Goal: Task Accomplishment & Management: Complete application form

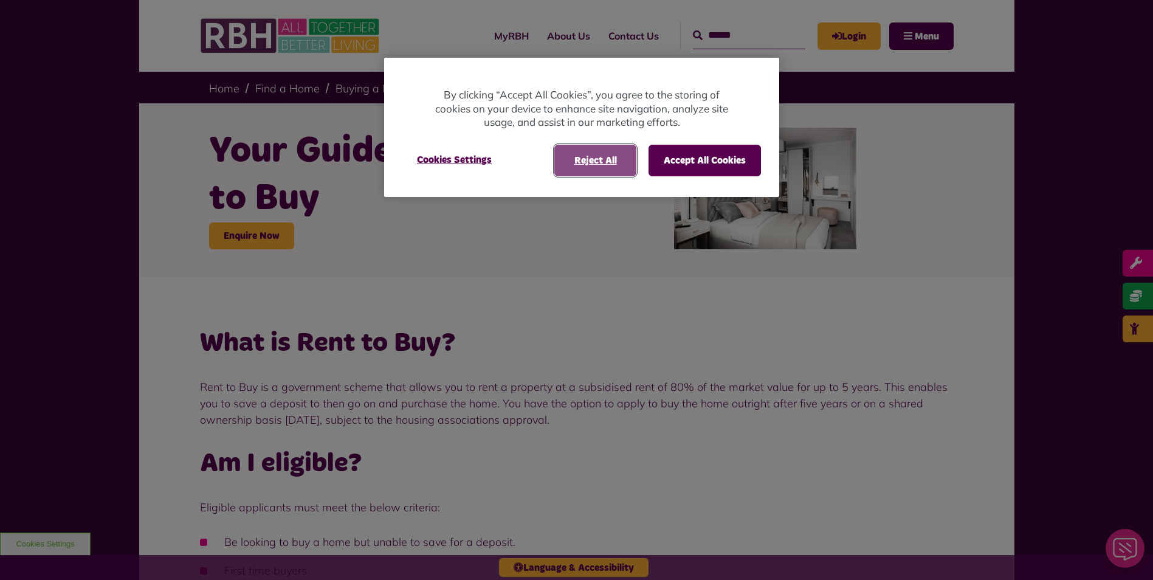
click at [599, 162] on button "Reject All" at bounding box center [595, 161] width 82 height 32
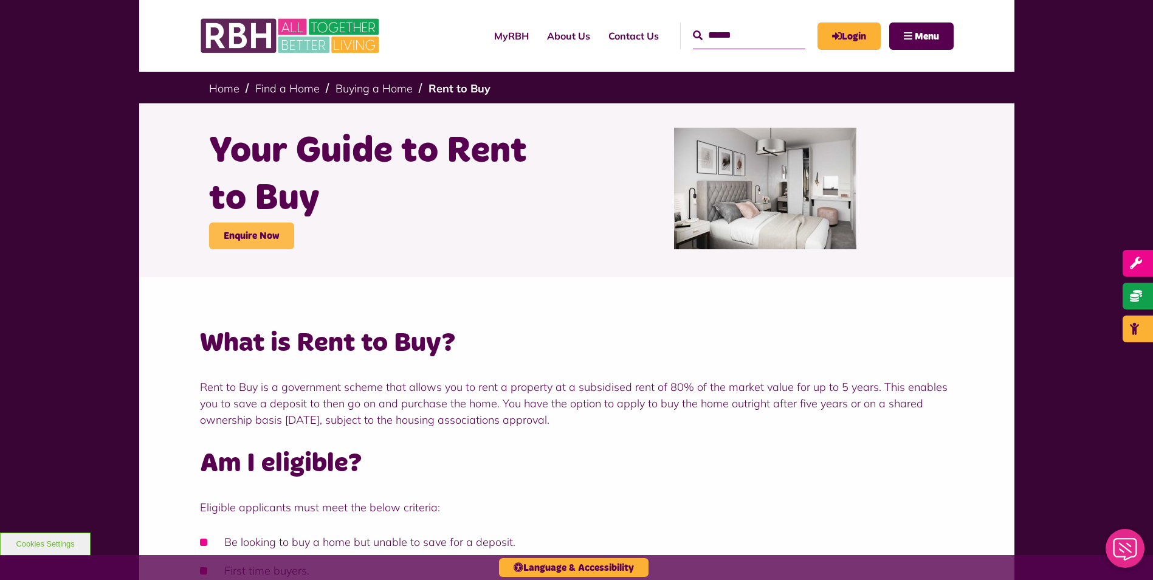
click at [250, 230] on link "Enquire Now" at bounding box center [251, 235] width 85 height 27
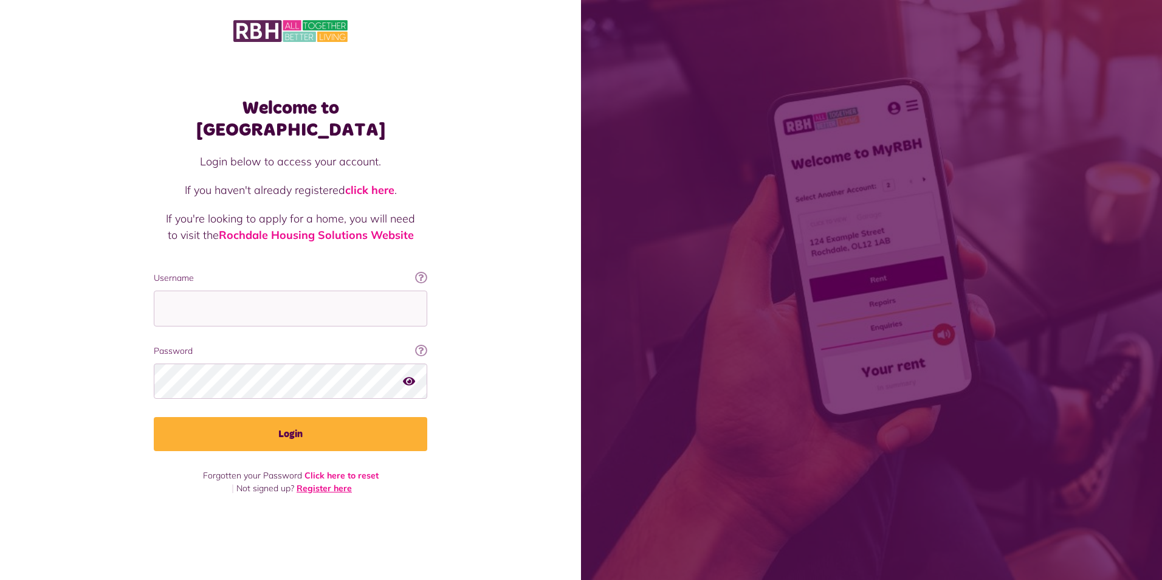
click at [334, 483] on link "Register here" at bounding box center [324, 488] width 55 height 11
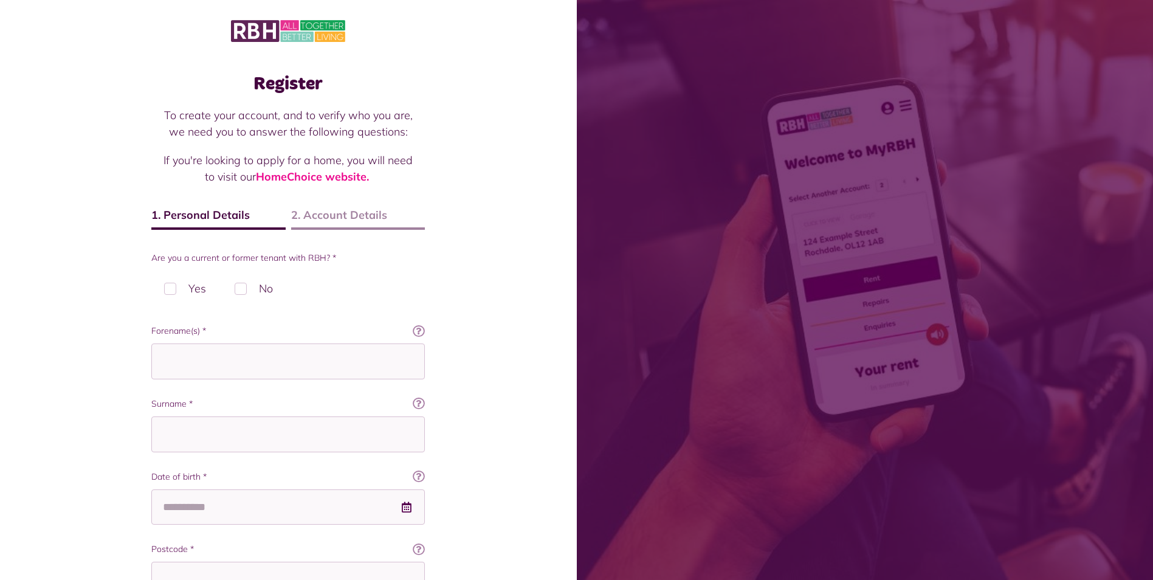
click at [427, 277] on div "Register To create your account, and to verify who you are, we need you to answ…" at bounding box center [288, 450] width 298 height 778
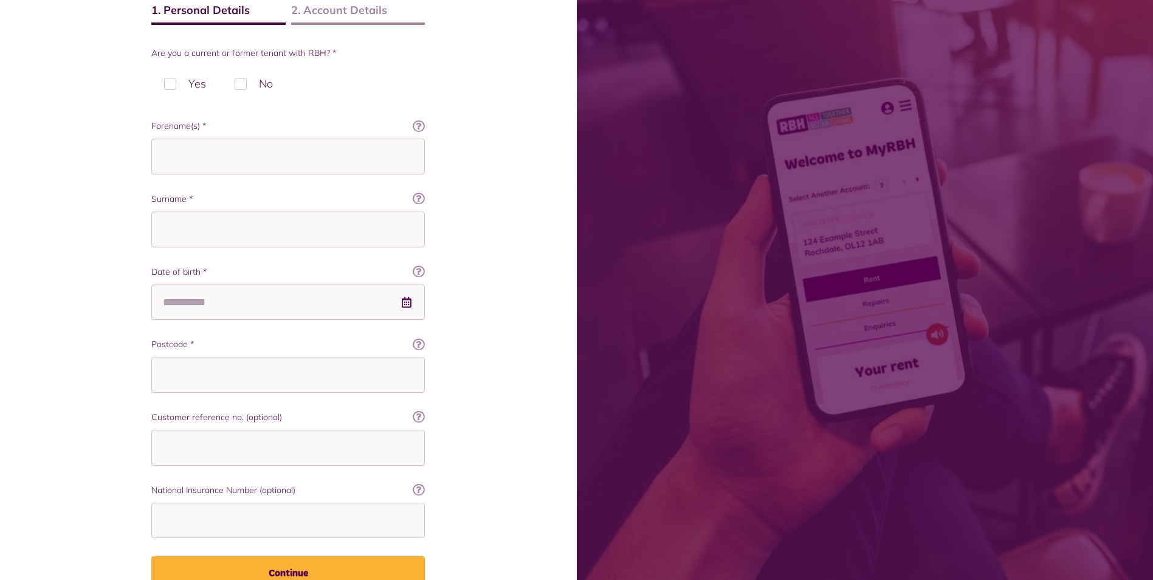
scroll to position [199, 0]
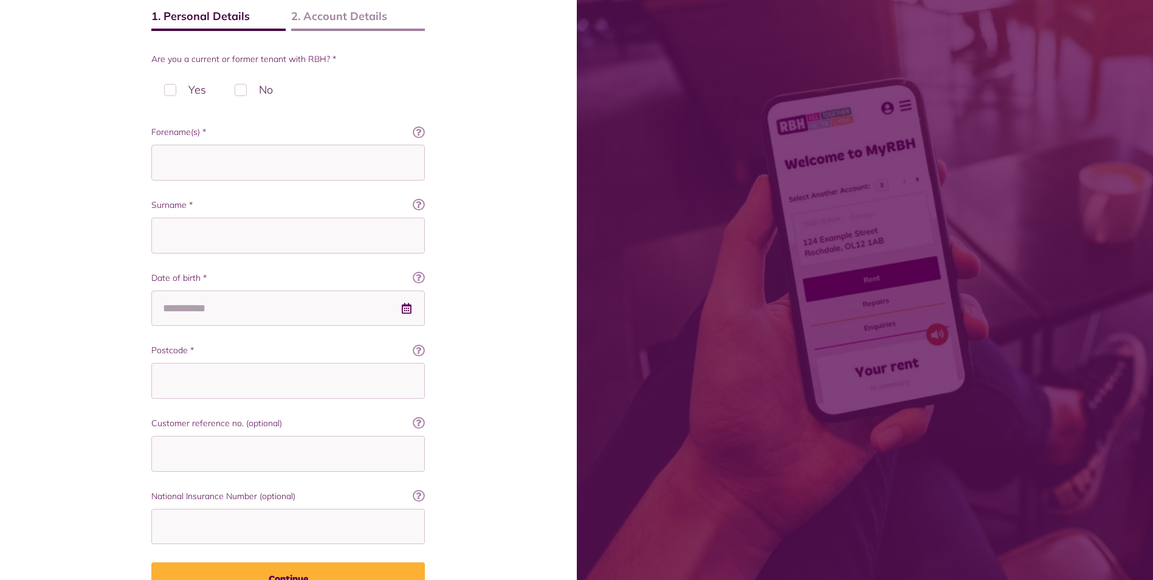
click at [252, 89] on label "No" at bounding box center [254, 90] width 64 height 36
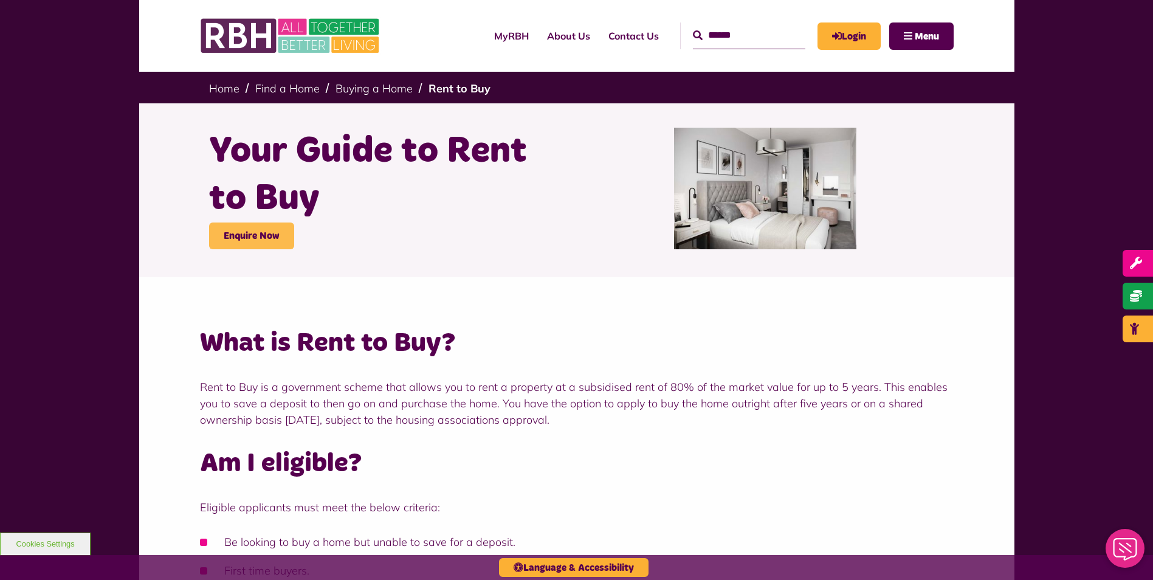
click at [235, 235] on link "Enquire Now" at bounding box center [251, 235] width 85 height 27
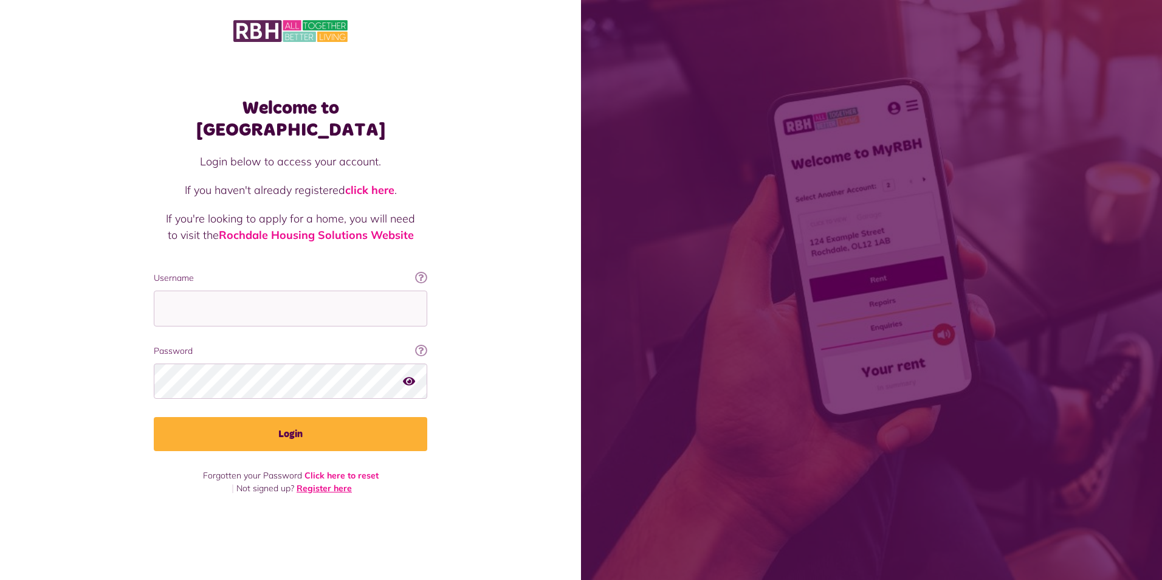
click at [317, 483] on link "Register here" at bounding box center [324, 488] width 55 height 11
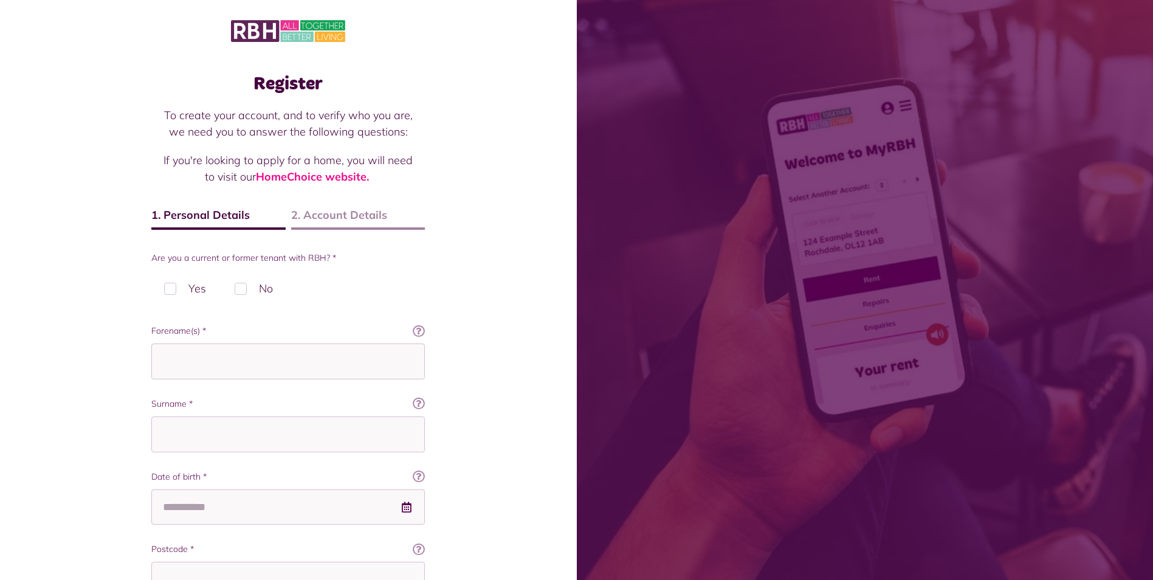
click at [241, 288] on label "No" at bounding box center [254, 289] width 64 height 36
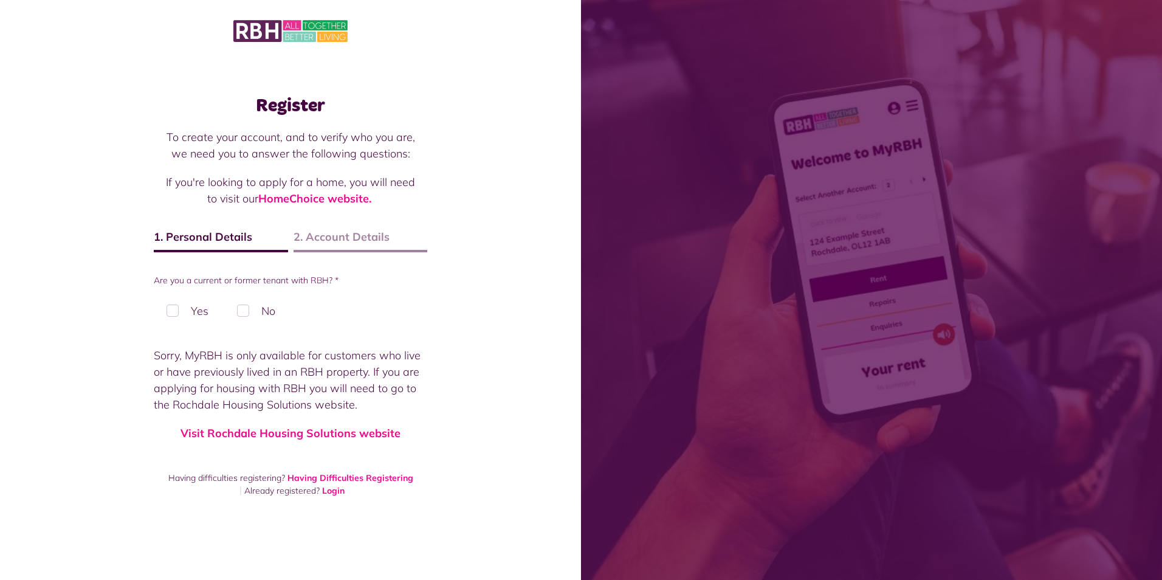
click at [166, 308] on label "Yes" at bounding box center [187, 311] width 67 height 36
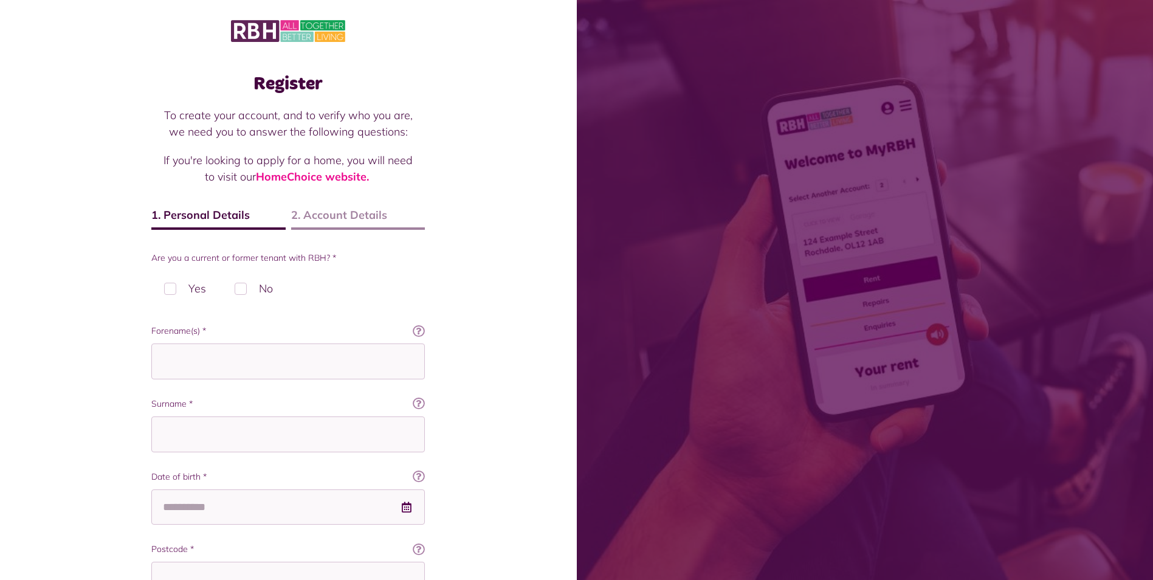
click at [243, 285] on label "No" at bounding box center [254, 289] width 64 height 36
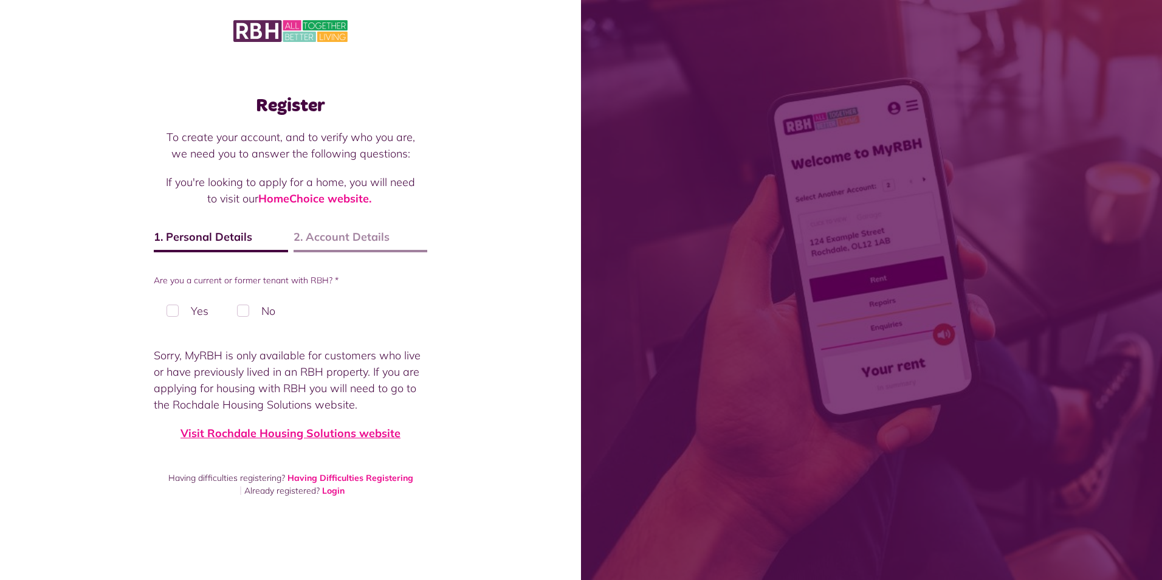
click at [351, 438] on link "Visit Rochdale Housing Solutions website" at bounding box center [291, 433] width 220 height 14
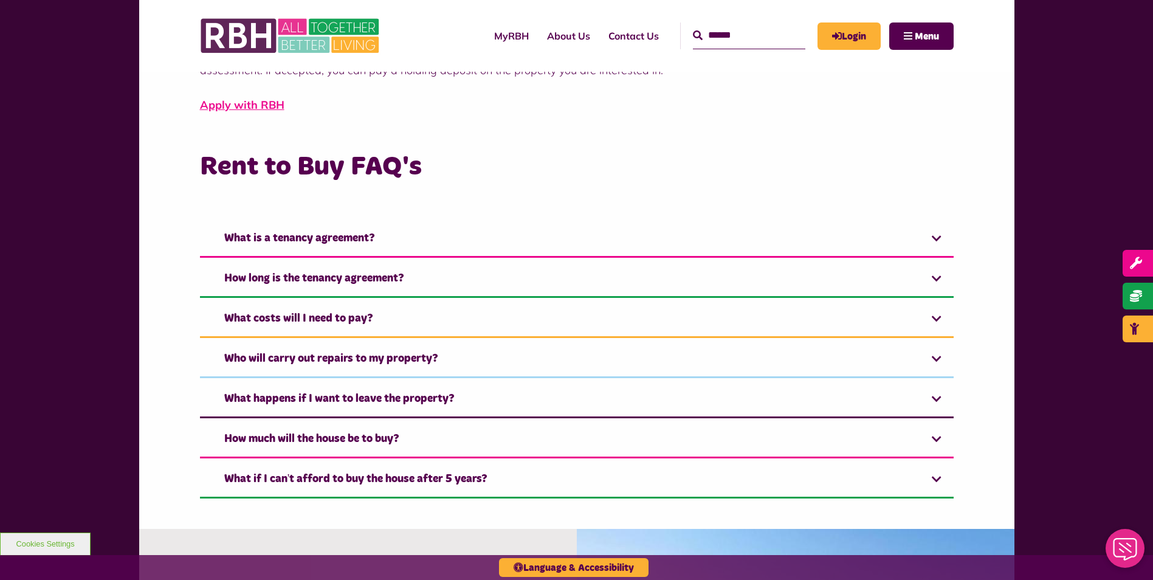
scroll to position [781, 0]
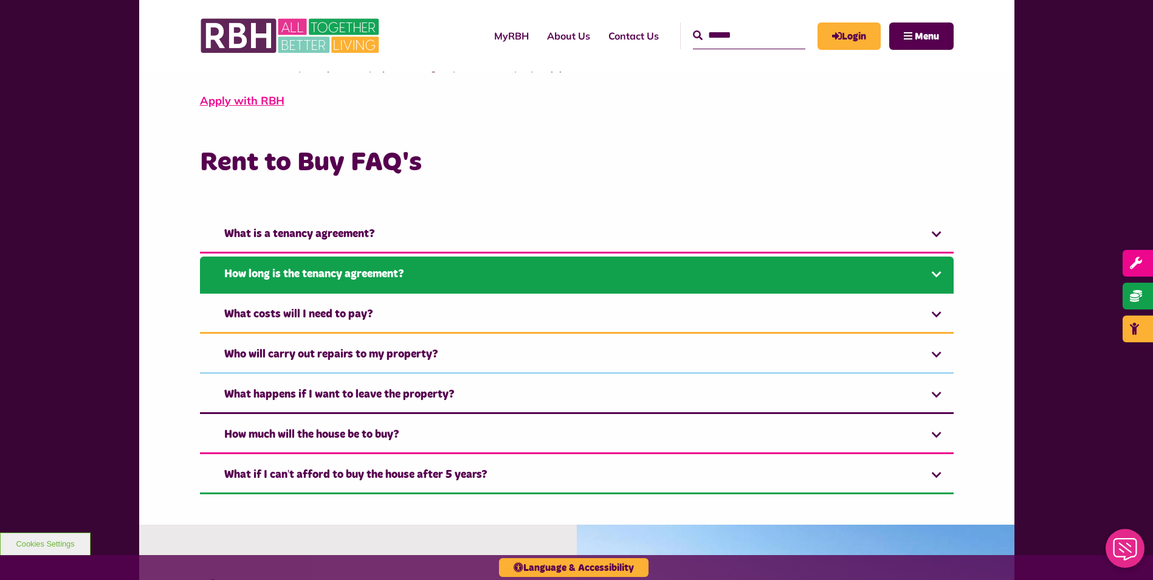
click at [939, 278] on link "How long is the tenancy agreement?" at bounding box center [577, 275] width 754 height 37
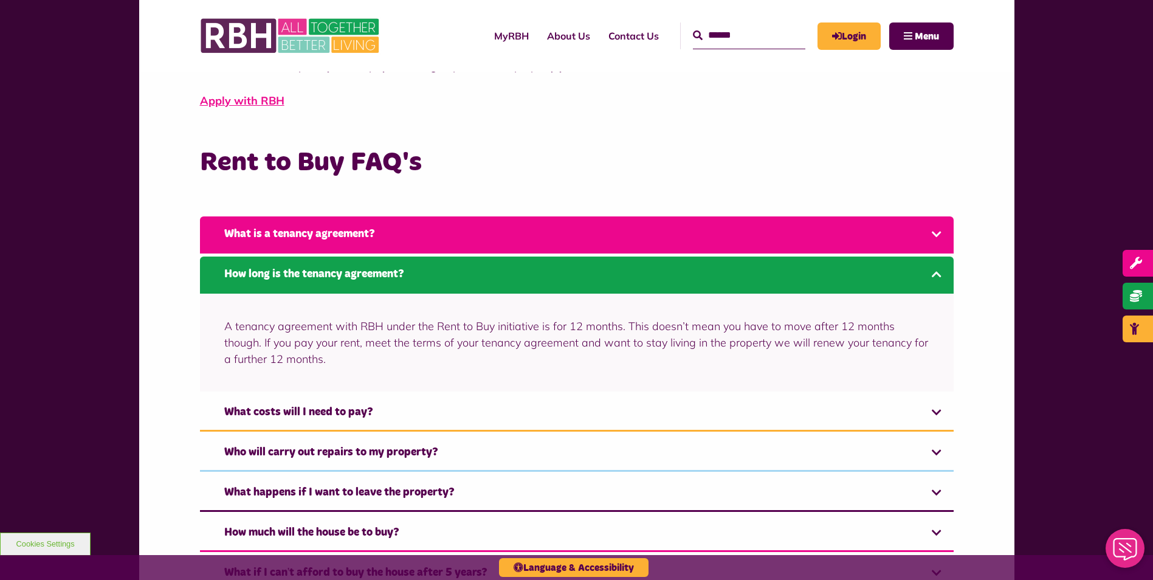
click at [947, 232] on link "What is a tenancy agreement?" at bounding box center [577, 234] width 754 height 37
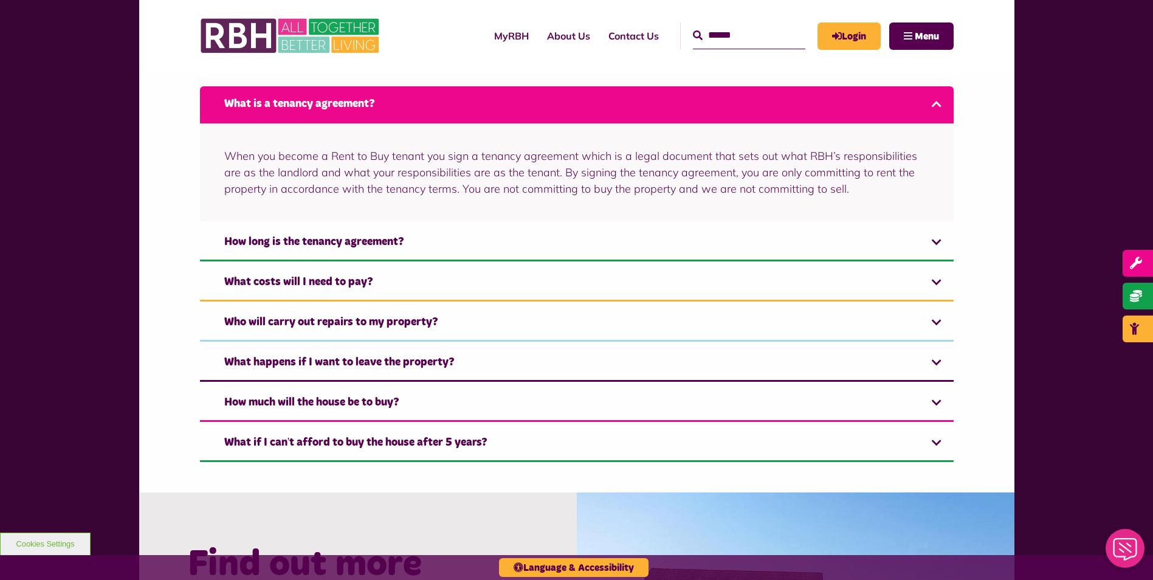
scroll to position [881, 0]
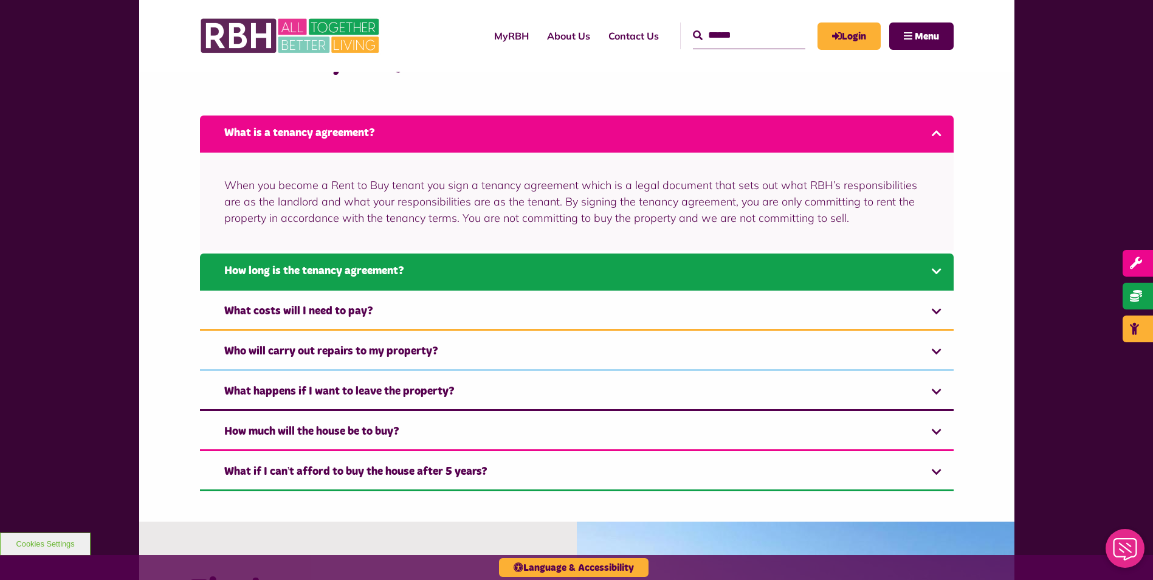
click at [925, 270] on link "How long is the tenancy agreement?" at bounding box center [577, 272] width 754 height 37
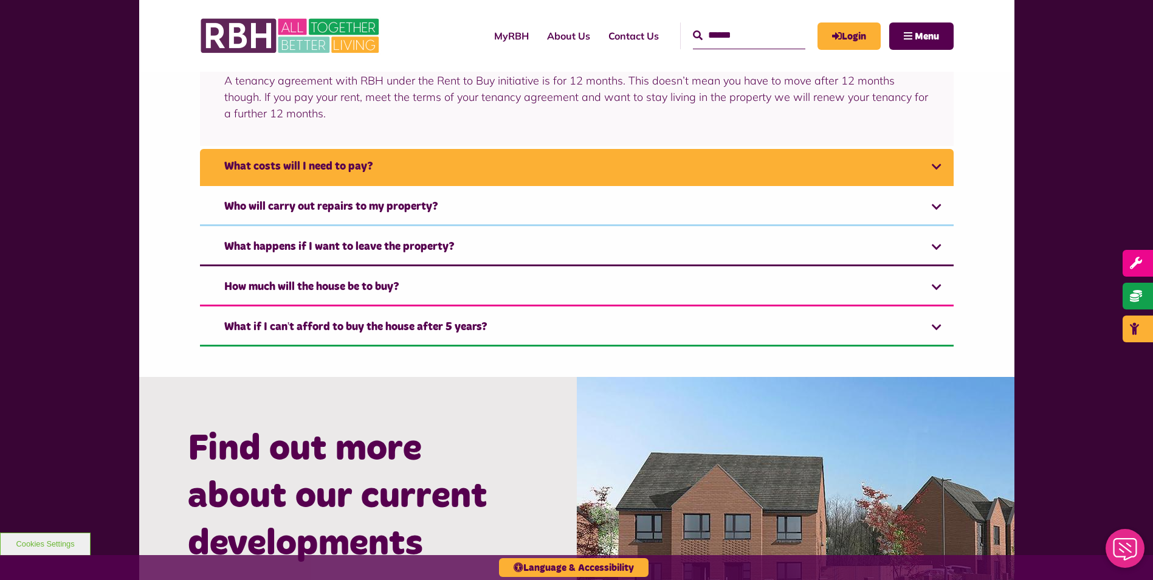
scroll to position [1037, 0]
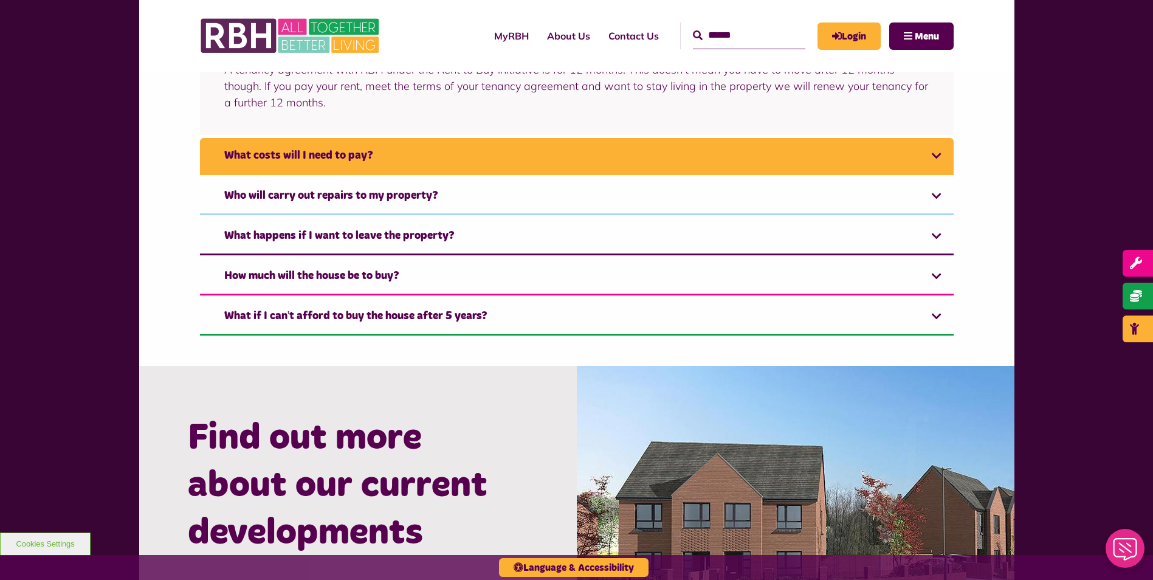
click at [931, 156] on link "What costs will I need to pay?" at bounding box center [577, 156] width 754 height 37
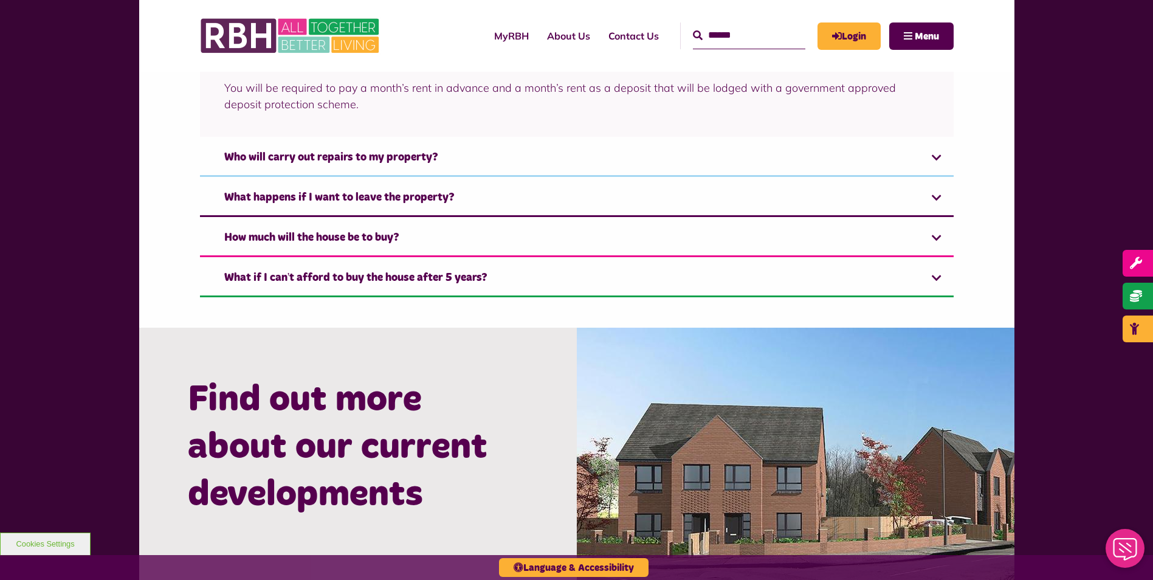
click at [955, 171] on div "Rent to Buy FAQ's What is a tenancy agreement? When you become a Rent to Buy te…" at bounding box center [576, 94] width 875 height 467
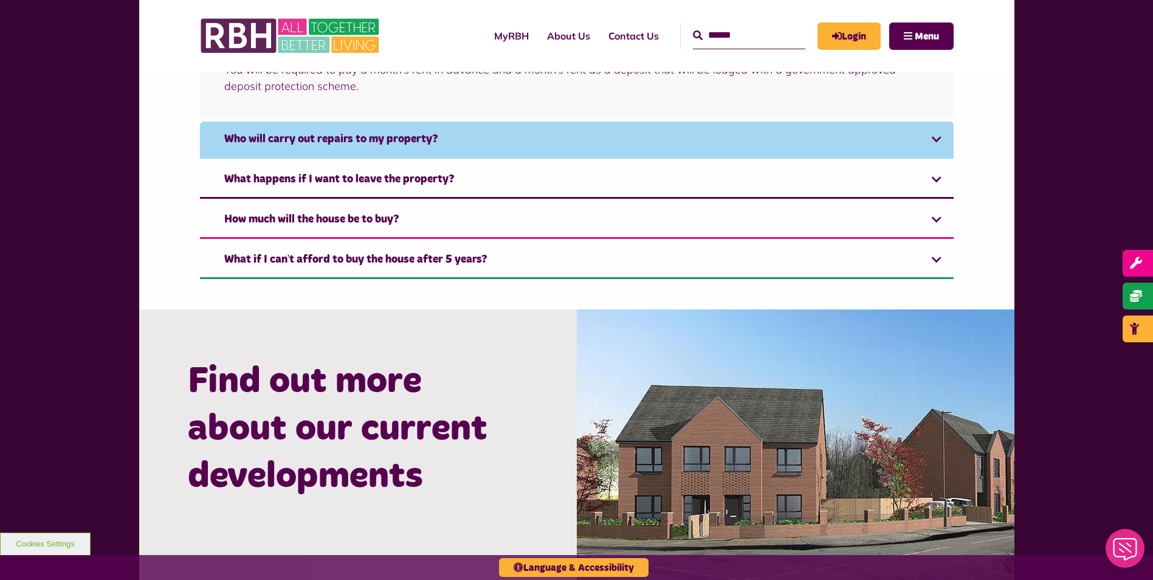
click at [936, 142] on link "Who will carry out repairs to my property?" at bounding box center [577, 140] width 754 height 37
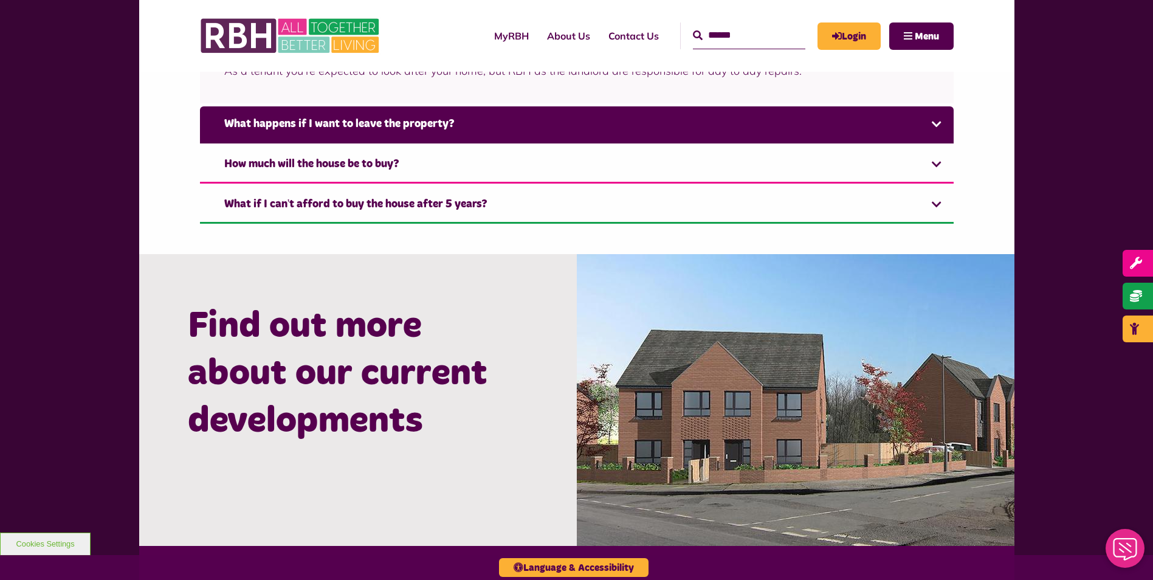
scroll to position [1117, 0]
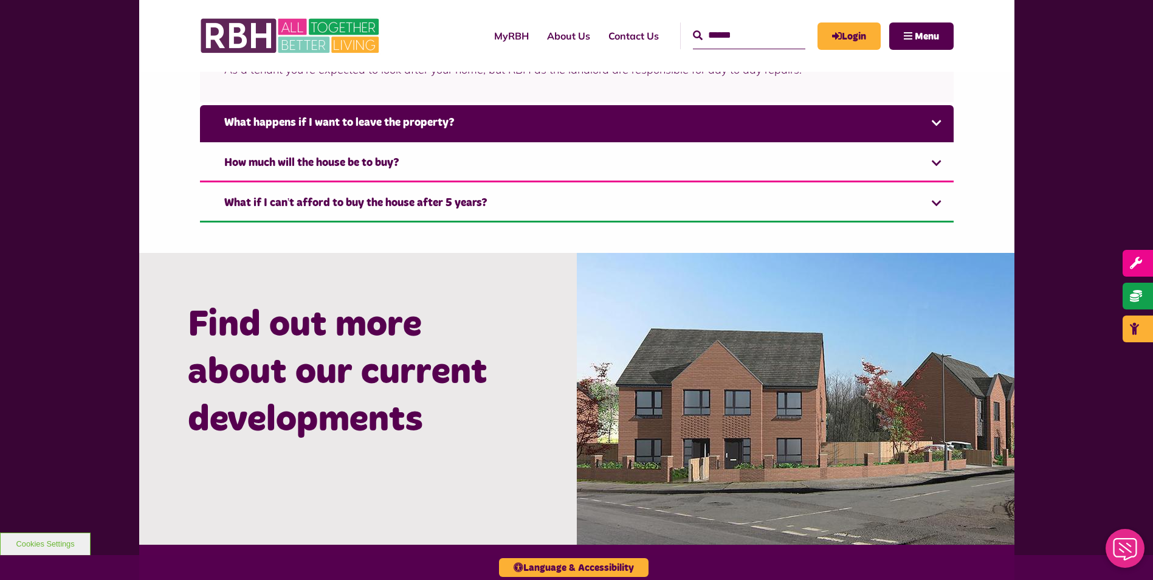
click at [936, 130] on link "What happens if I want to leave the property?" at bounding box center [577, 123] width 754 height 37
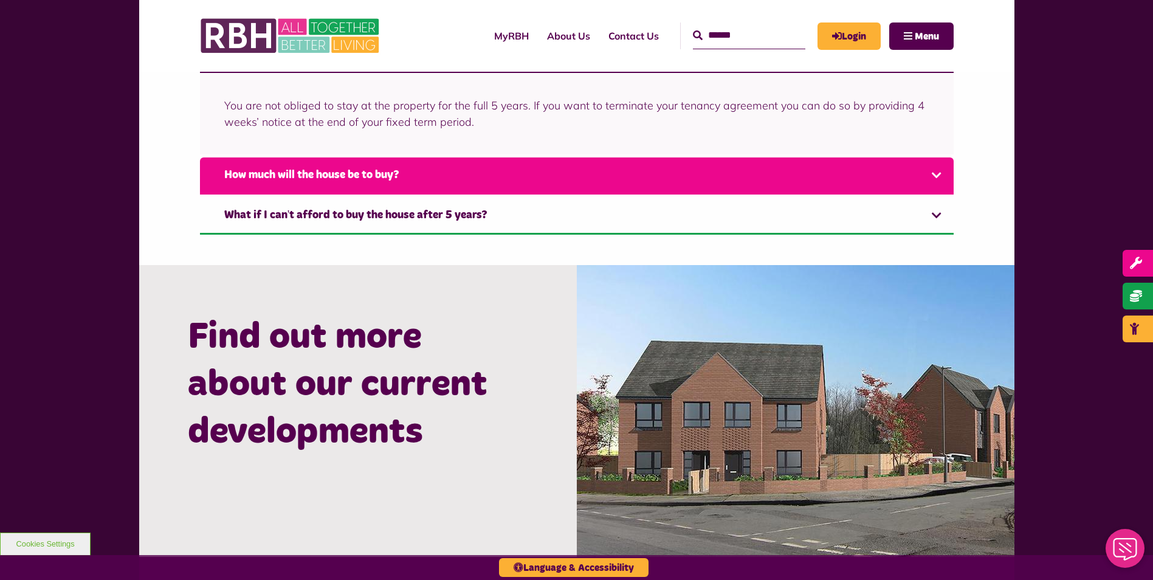
click at [947, 170] on link "How much will the house be to buy?" at bounding box center [577, 175] width 754 height 37
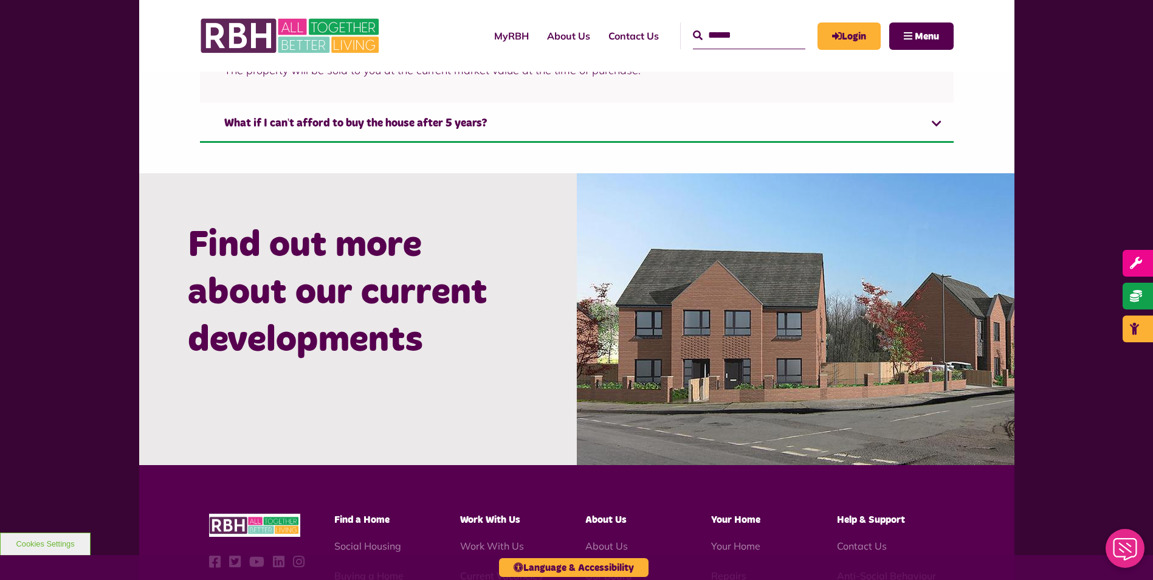
scroll to position [1198, 0]
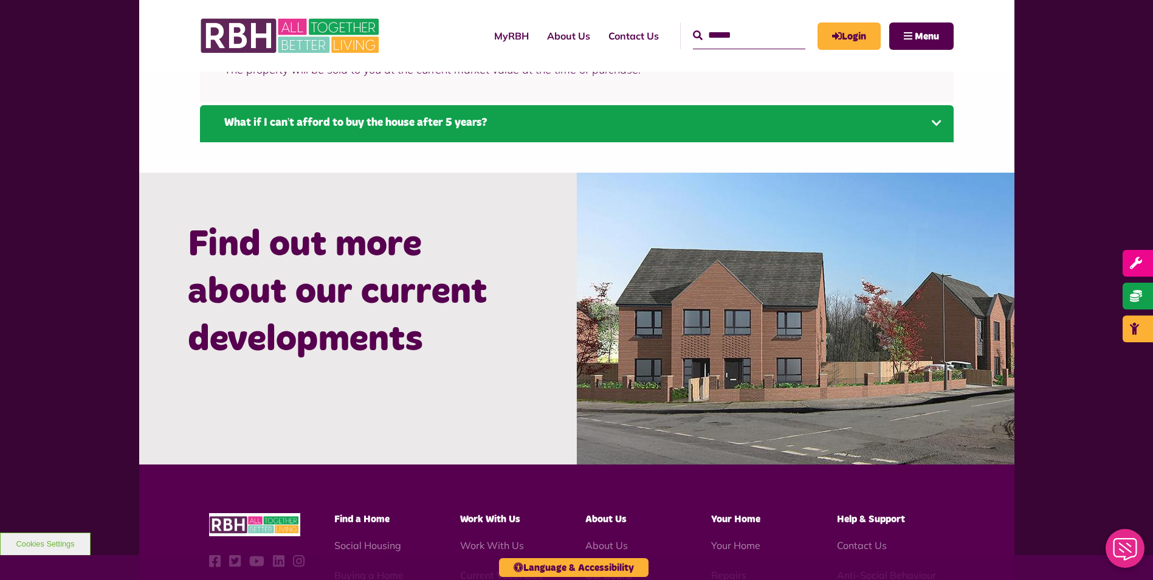
click at [941, 128] on link "What if I can’t afford to buy the house after 5 years?" at bounding box center [577, 123] width 754 height 37
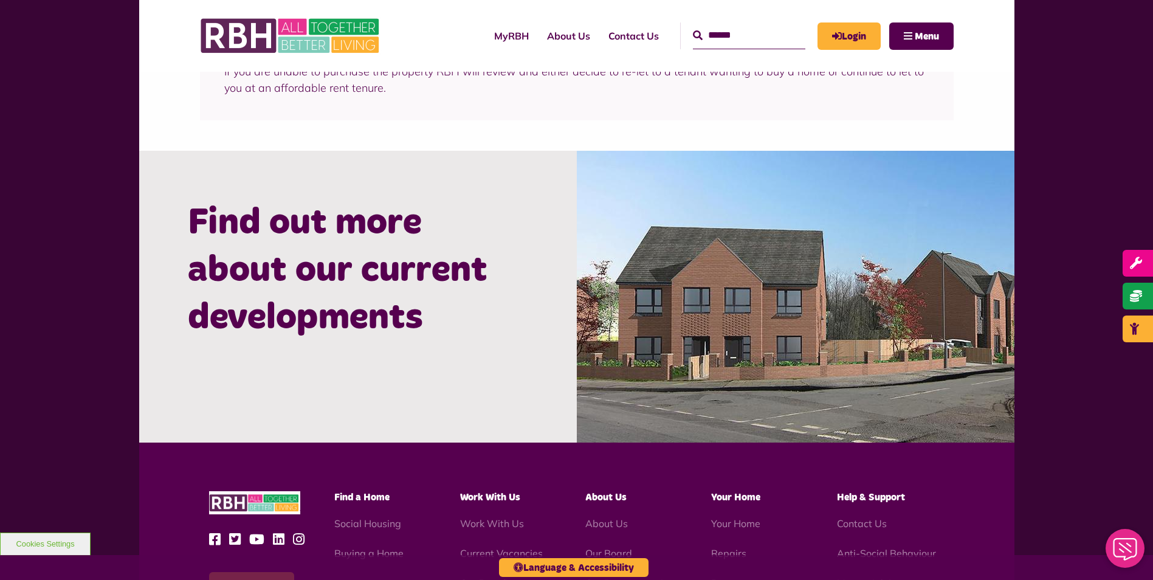
scroll to position [1238, 0]
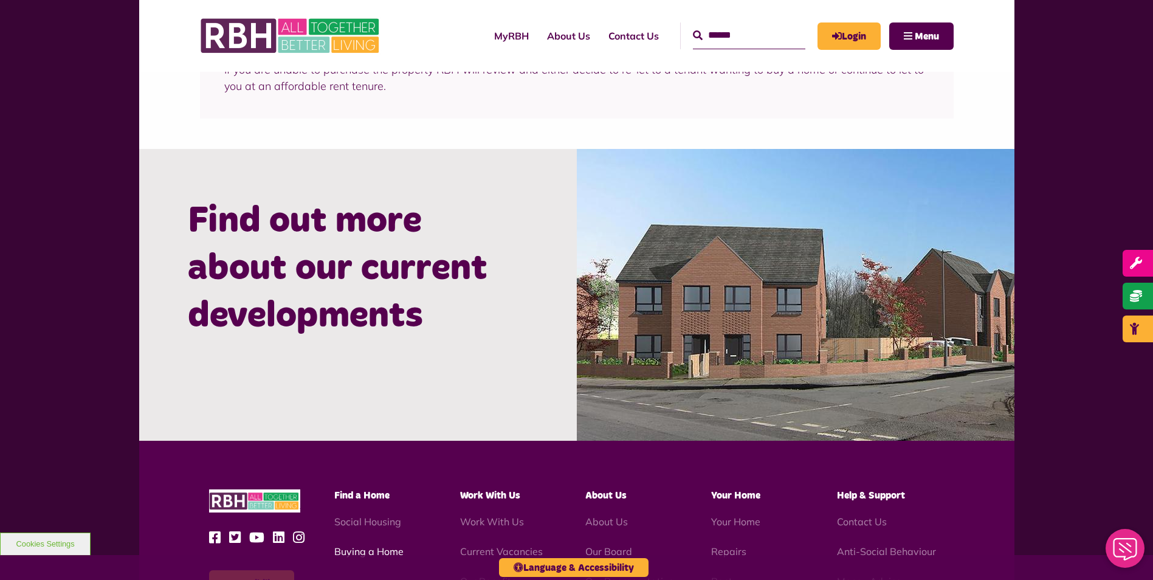
click at [378, 551] on link "Buying a Home" at bounding box center [368, 551] width 69 height 12
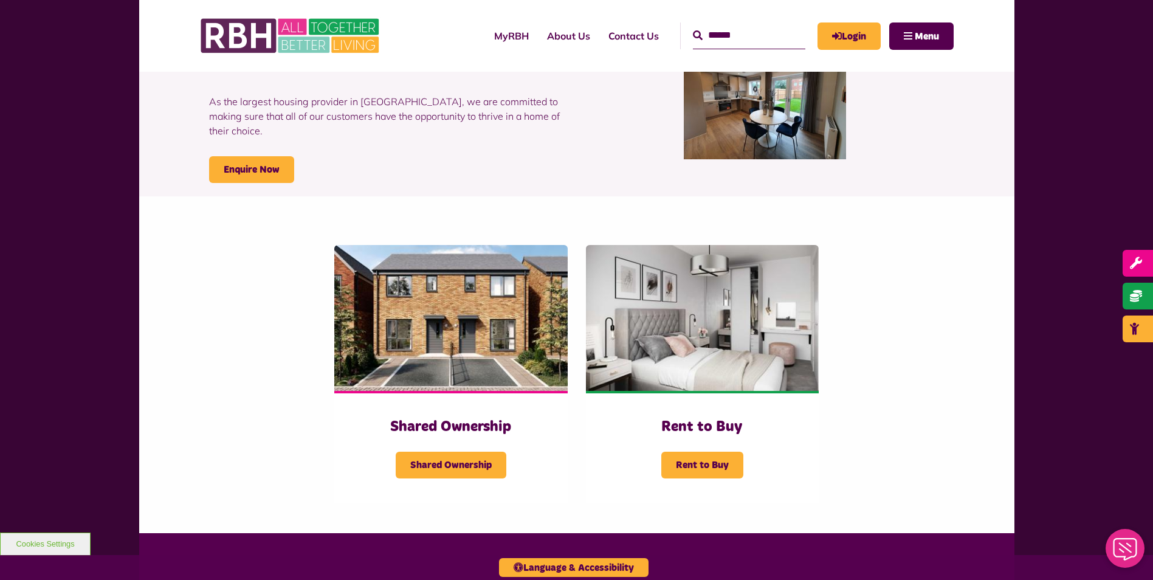
scroll to position [116, 0]
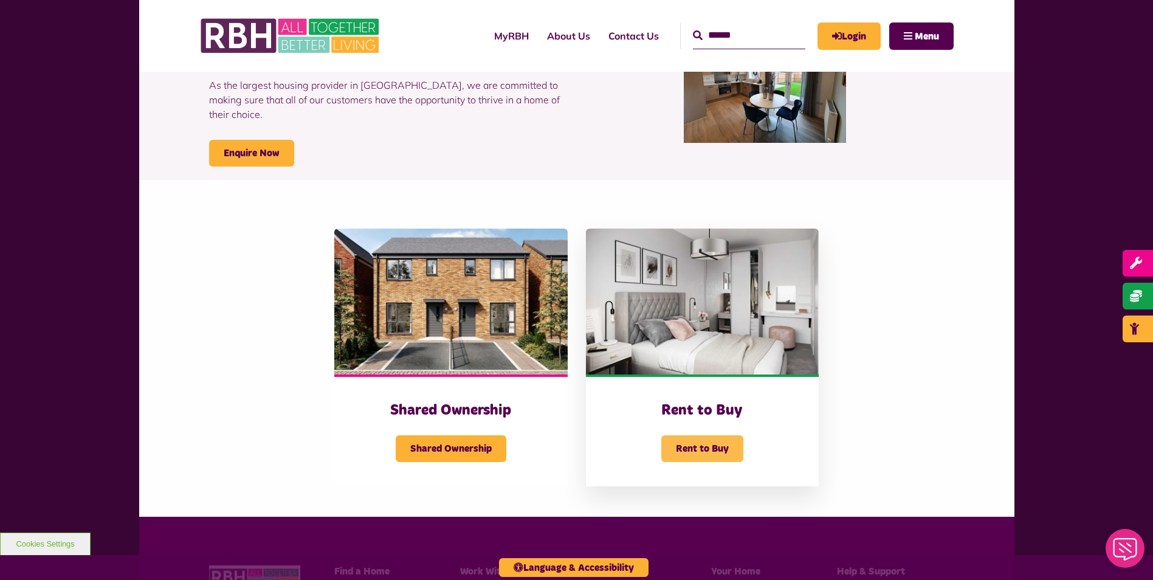
click at [676, 449] on span "Rent to Buy" at bounding box center [702, 448] width 82 height 27
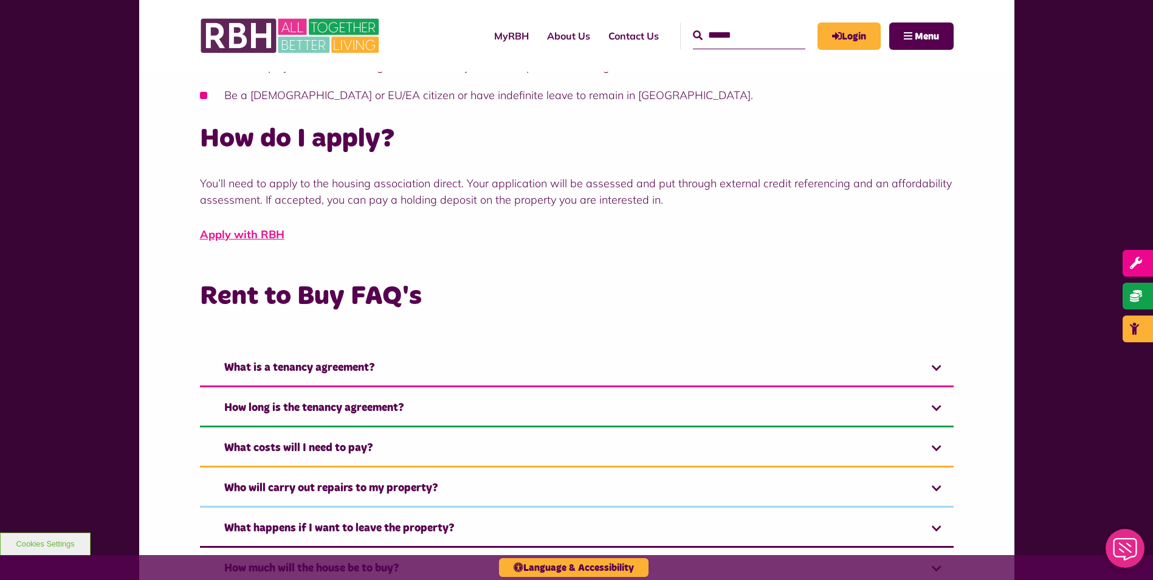
scroll to position [653, 0]
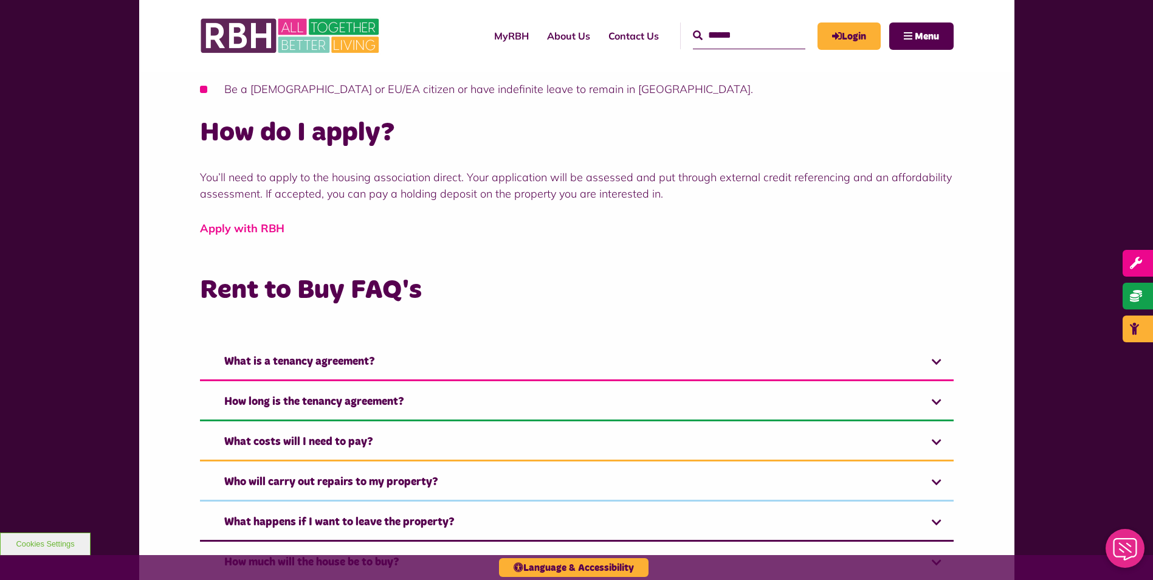
click at [263, 232] on link "Apply with RBH" at bounding box center [242, 228] width 85 height 14
click at [248, 227] on link "Apply with RBH" at bounding box center [242, 228] width 85 height 14
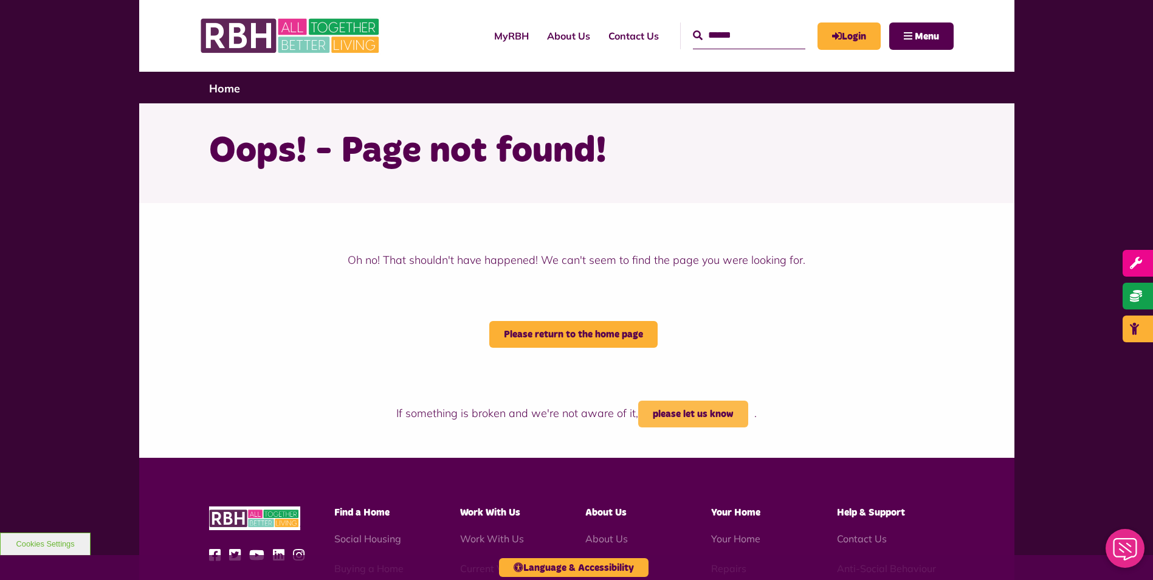
click at [688, 410] on link "please let us know" at bounding box center [693, 414] width 110 height 27
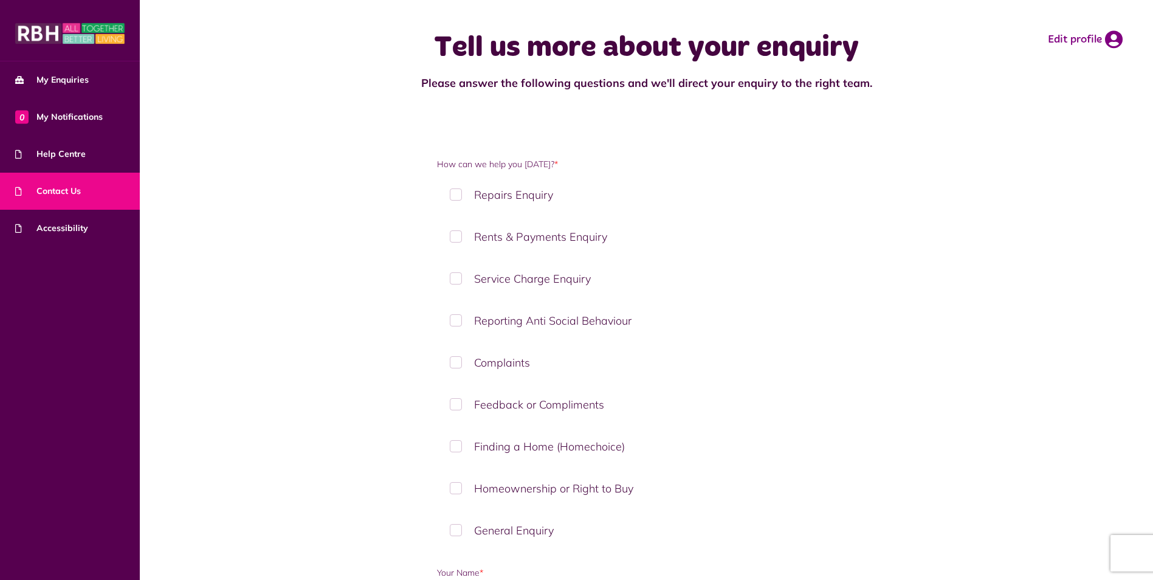
click at [116, 10] on div at bounding box center [70, 30] width 140 height 61
click at [79, 157] on span "Help Centre" at bounding box center [50, 154] width 71 height 13
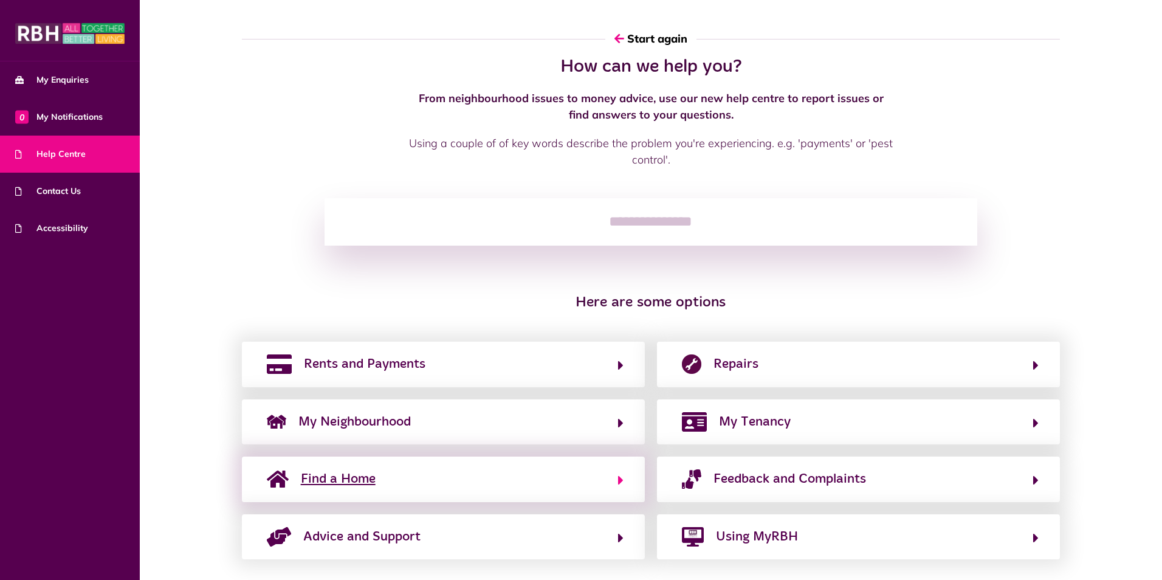
click at [337, 478] on span "Find a Home" at bounding box center [338, 478] width 75 height 19
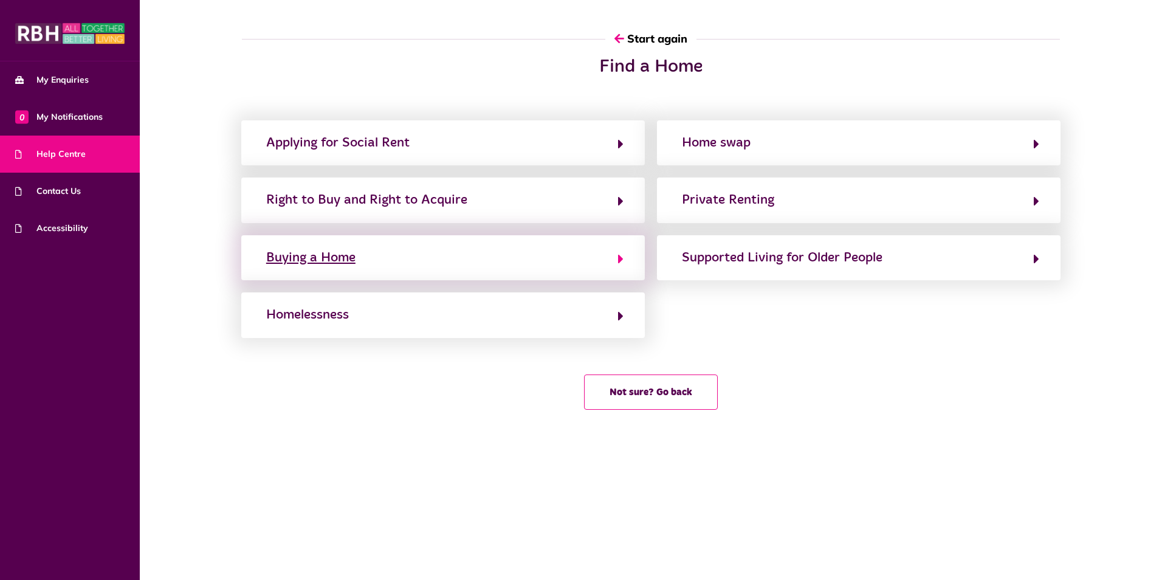
click at [333, 257] on div "Buying a Home" at bounding box center [310, 257] width 89 height 19
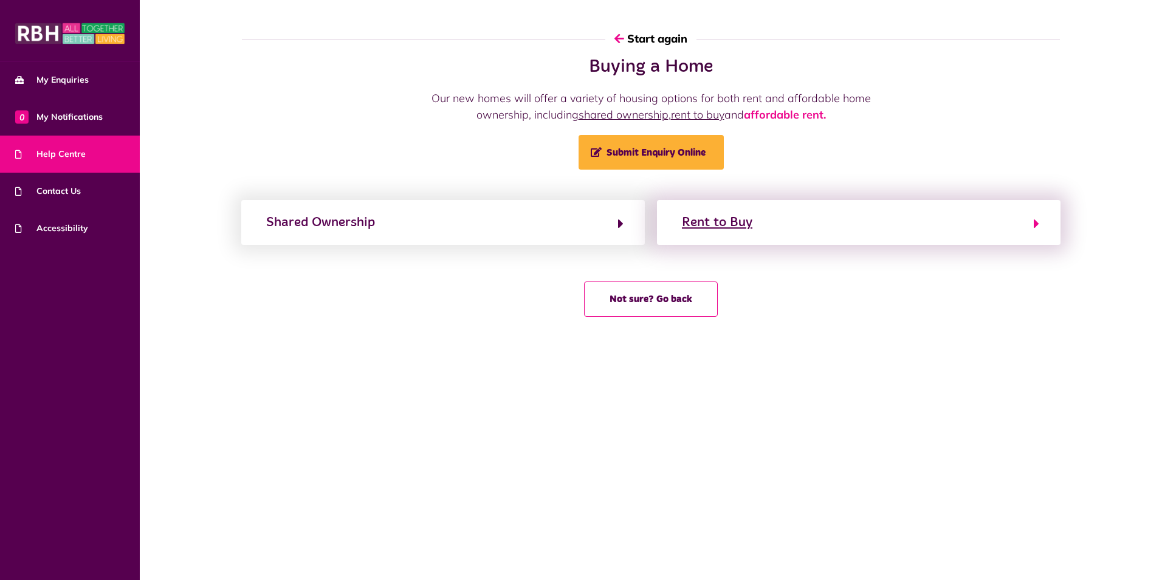
click at [787, 213] on button "Rent to Buy" at bounding box center [858, 222] width 361 height 21
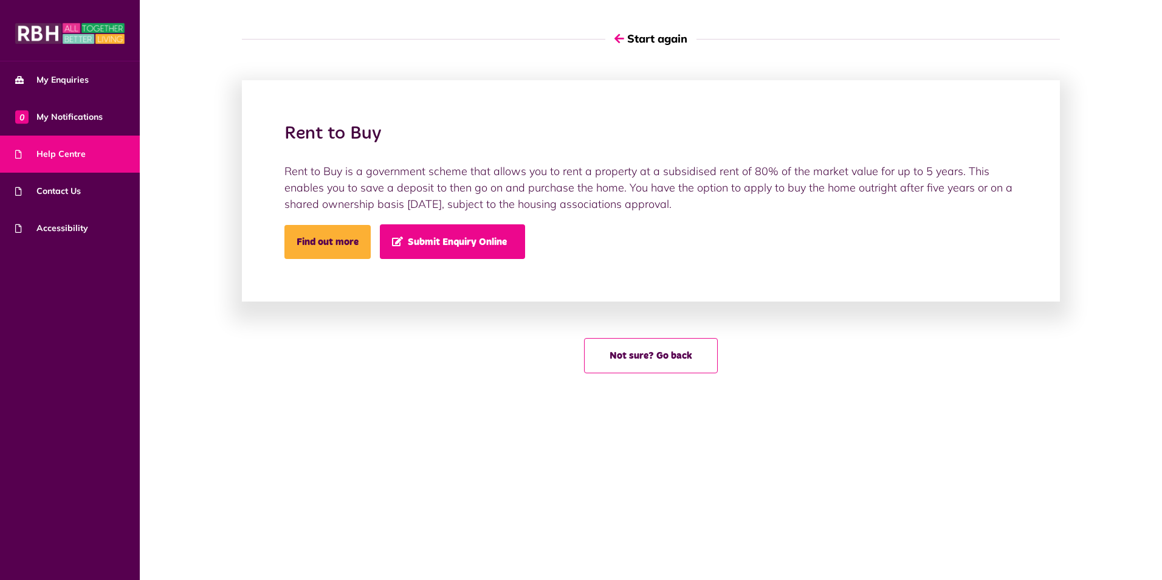
click at [432, 247] on link "Submit Enquiry Online" at bounding box center [452, 241] width 145 height 35
